Goal: Information Seeking & Learning: Learn about a topic

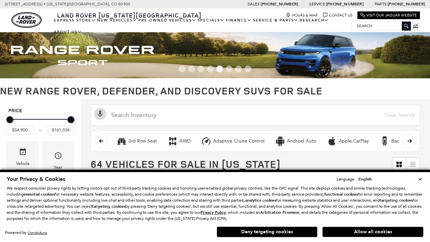
scroll to position [304, 0]
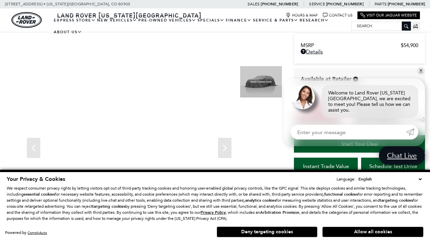
scroll to position [317, 0]
